Goal: Task Accomplishment & Management: Complete application form

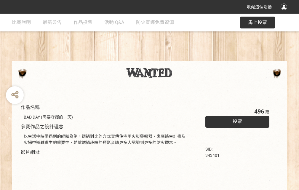
click at [285, 12] on div "收藏這個活動" at bounding box center [149, 7] width 299 height 14
click at [185, 58] on div "作品名稱 BAD DAY (需要守護的一天) 參賽作品之設計理念 以生活中時常遇到的經驗為例，透過對比的方式宣傳住宅用火災警報器、家庭逃生計畫及火場中避難求生…" at bounding box center [149, 138] width 299 height 249
click at [236, 120] on span "投票" at bounding box center [237, 121] width 9 height 6
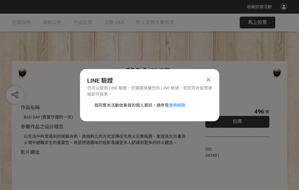
click at [89, 104] on div at bounding box center [90, 105] width 6 height 6
checkbox input "true"
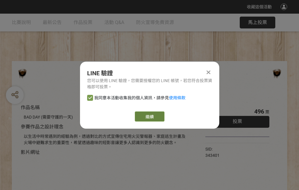
click at [149, 116] on link "繼續" at bounding box center [150, 116] width 30 height 10
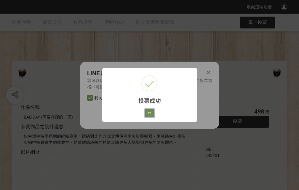
click at [148, 112] on button "好" at bounding box center [149, 113] width 9 height 8
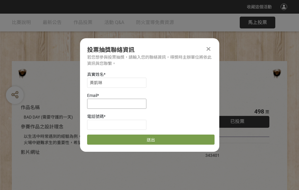
click at [118, 103] on input at bounding box center [116, 104] width 59 height 10
type input "[EMAIL_ADDRESS][DOMAIN_NAME]"
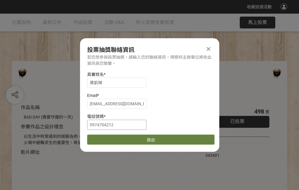
type input "0974704212"
click at [104, 137] on button "送出" at bounding box center [150, 139] width 127 height 10
